Goal: Obtain resource: Obtain resource

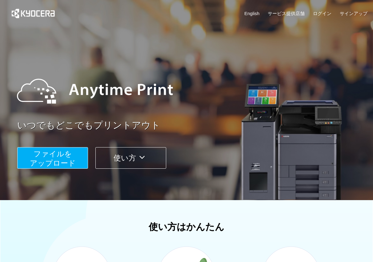
click at [268, 9] on div "English サービス提供店舗 ログイン サインアップ" at bounding box center [187, 15] width 362 height 30
click at [268, 12] on link "ログイン" at bounding box center [322, 13] width 18 height 6
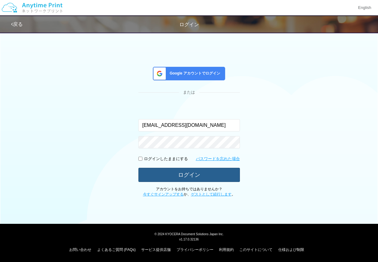
type input "[EMAIL_ADDRESS][DOMAIN_NAME]"
click at [187, 178] on button "ログイン" at bounding box center [190, 175] width 102 height 14
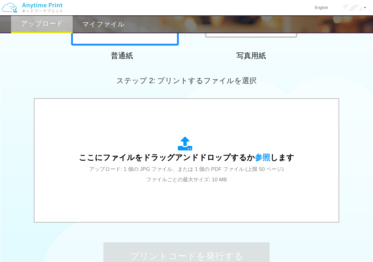
scroll to position [177, 0]
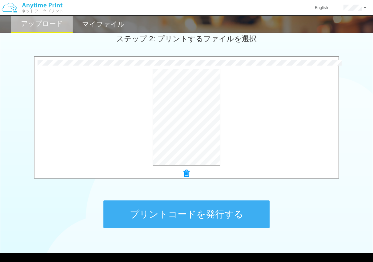
click at [183, 212] on button "プリントコードを発行する" at bounding box center [186, 214] width 166 height 28
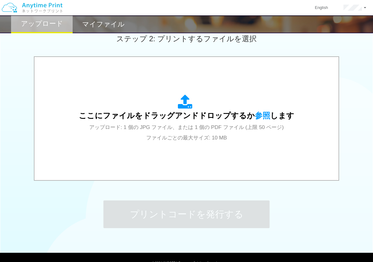
scroll to position [0, 0]
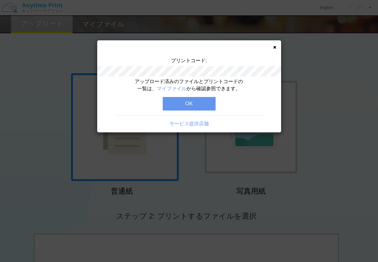
click at [191, 105] on button "OK" at bounding box center [189, 104] width 53 height 14
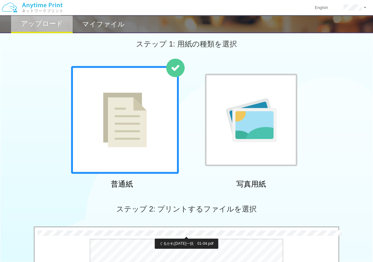
scroll to position [206, 0]
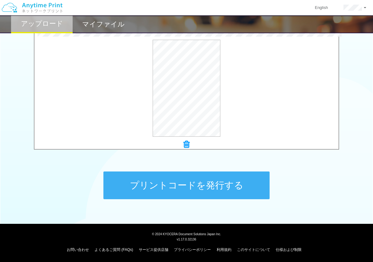
click at [187, 192] on button "プリントコードを発行する" at bounding box center [186, 185] width 166 height 28
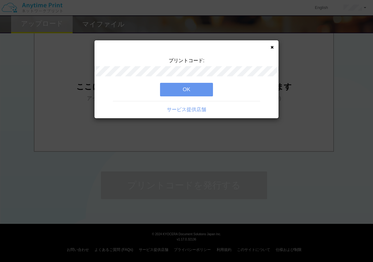
scroll to position [0, 0]
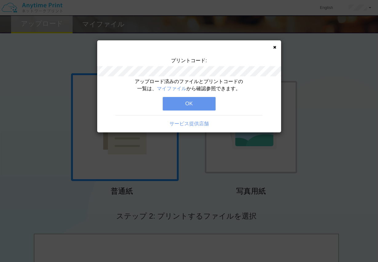
click at [196, 108] on button "OK" at bounding box center [189, 104] width 53 height 14
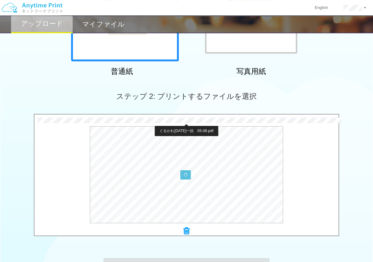
scroll to position [206, 0]
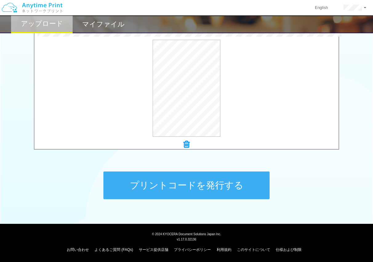
click at [207, 183] on button "プリントコードを発行する" at bounding box center [186, 185] width 166 height 28
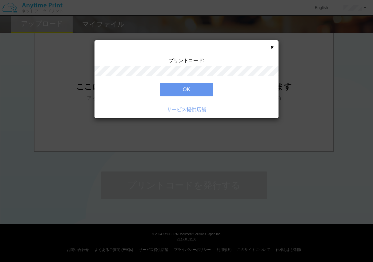
scroll to position [0, 0]
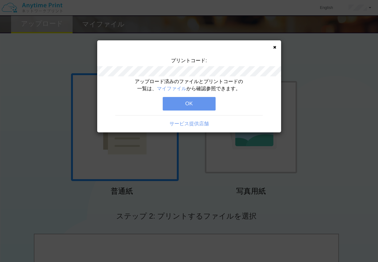
click at [205, 104] on button "OK" at bounding box center [189, 104] width 53 height 14
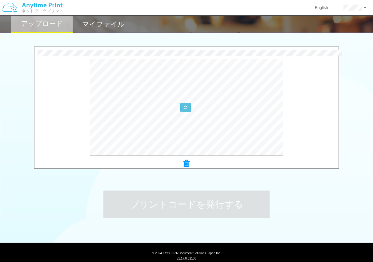
scroll to position [206, 0]
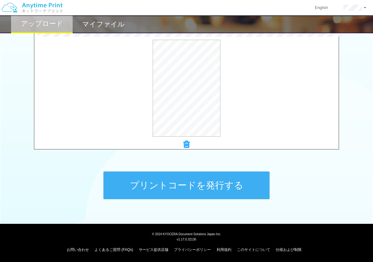
click at [213, 190] on button "プリントコードを発行する" at bounding box center [186, 185] width 166 height 28
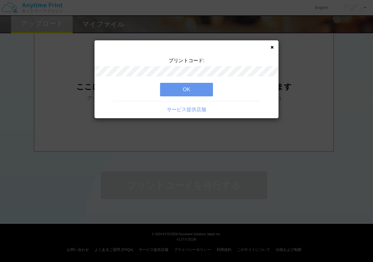
scroll to position [0, 0]
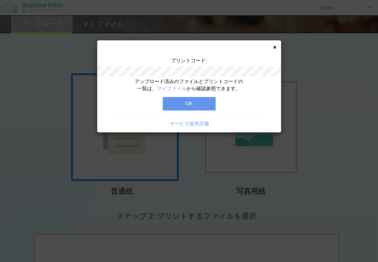
click at [199, 104] on button "OK" at bounding box center [189, 104] width 53 height 14
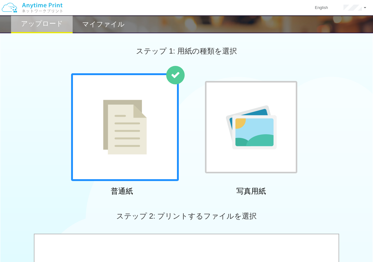
click at [268, 117] on img at bounding box center [251, 127] width 51 height 44
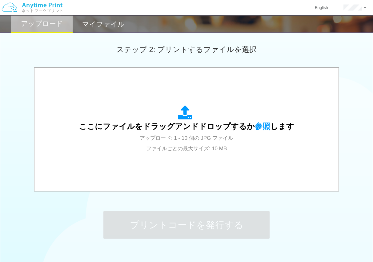
scroll to position [177, 0]
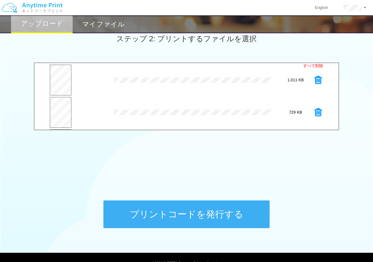
click at [205, 217] on button "プリントコードを発行する" at bounding box center [186, 214] width 166 height 28
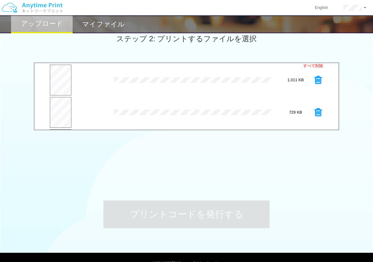
scroll to position [0, 0]
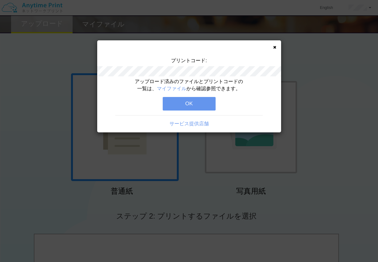
click at [192, 106] on button "OK" at bounding box center [189, 104] width 53 height 14
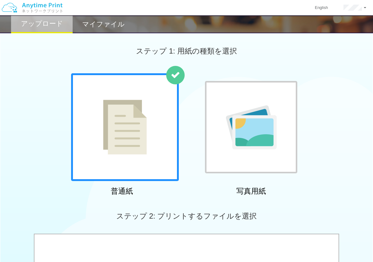
click at [237, 156] on div at bounding box center [251, 127] width 92 height 92
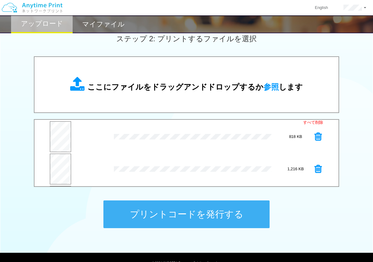
scroll to position [32, 0]
click at [187, 211] on button "プリントコードを発行する" at bounding box center [186, 214] width 166 height 28
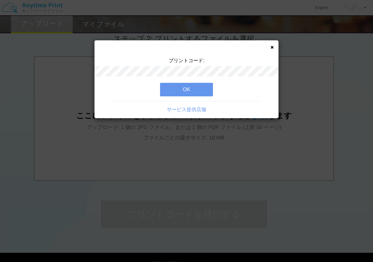
scroll to position [0, 0]
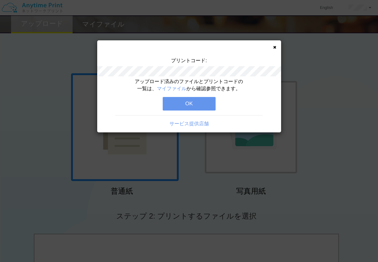
click at [196, 106] on button "OK" at bounding box center [189, 104] width 53 height 14
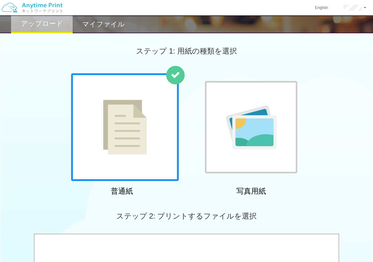
click at [85, 27] on h2 "マイファイル" at bounding box center [103, 24] width 42 height 7
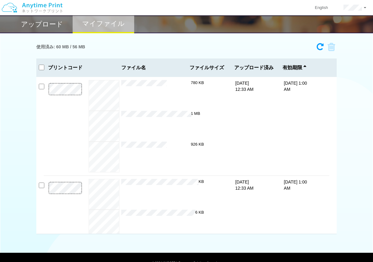
click at [47, 87] on p at bounding box center [65, 127] width 43 height 89
click at [268, 11] on link at bounding box center [355, 7] width 38 height 15
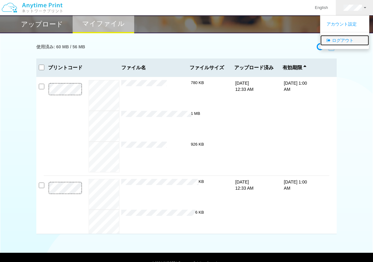
click at [268, 38] on link "ログアウト" at bounding box center [344, 40] width 49 height 10
